Goal: Task Accomplishment & Management: Use online tool/utility

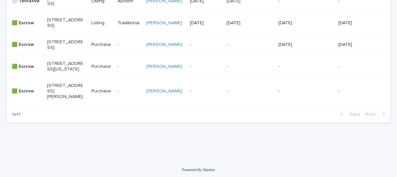
scroll to position [251, 0]
click at [57, 50] on p "[STREET_ADDRESS]" at bounding box center [65, 44] width 36 height 11
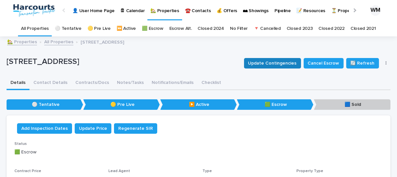
click at [265, 62] on span "Update Contingencies" at bounding box center [273, 63] width 49 height 7
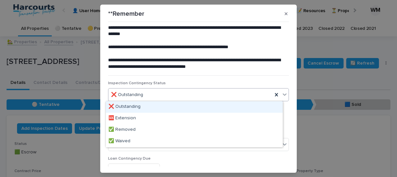
click at [282, 96] on icon at bounding box center [285, 94] width 7 height 7
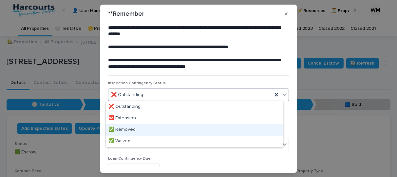
click at [170, 127] on div "✅ Removed" at bounding box center [194, 129] width 177 height 11
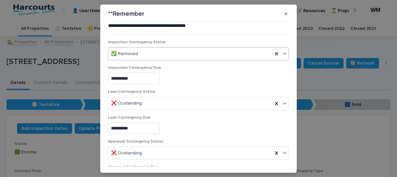
scroll to position [41, 0]
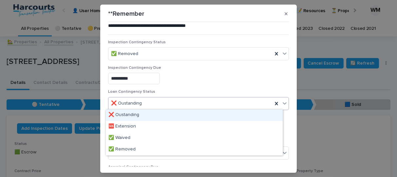
click at [283, 102] on icon at bounding box center [285, 103] width 4 height 2
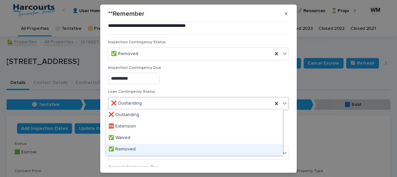
click at [183, 149] on div "✅ Removed" at bounding box center [194, 149] width 177 height 11
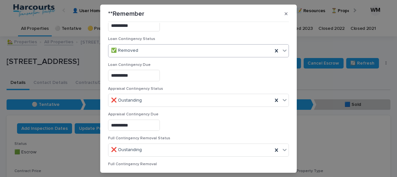
scroll to position [93, 0]
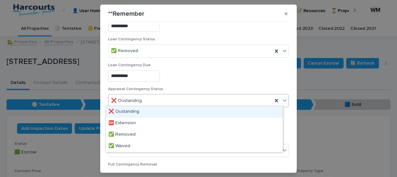
click at [282, 99] on icon at bounding box center [285, 100] width 7 height 7
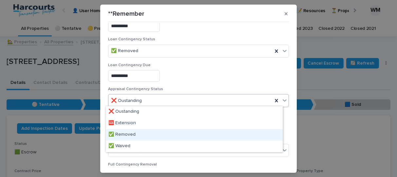
click at [130, 135] on div "✅ Removed" at bounding box center [194, 134] width 177 height 11
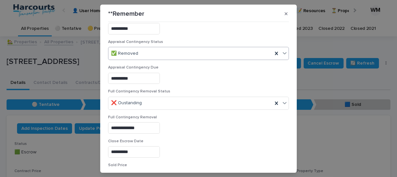
scroll to position [141, 0]
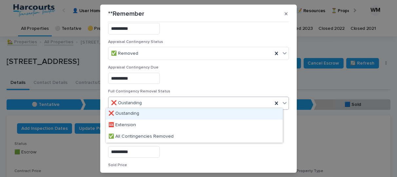
click at [282, 100] on icon at bounding box center [285, 103] width 7 height 7
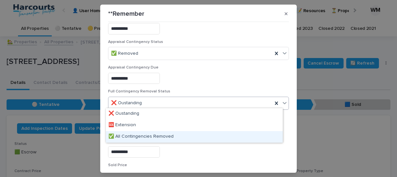
drag, startPoint x: 220, startPoint y: 116, endPoint x: 189, endPoint y: 137, distance: 37.6
click at [189, 137] on div "✅ All Contingencies Removed" at bounding box center [194, 136] width 177 height 11
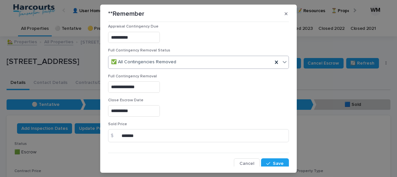
scroll to position [181, 0]
click at [267, 162] on div "button" at bounding box center [270, 164] width 7 height 5
